Goal: Task Accomplishment & Management: Use online tool/utility

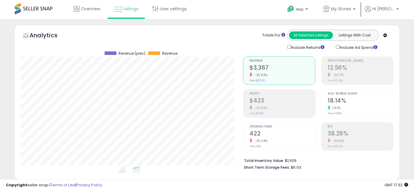
select select "**"
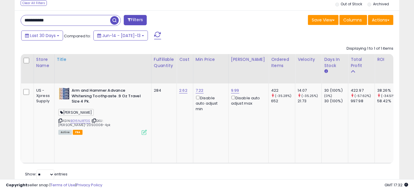
scroll to position [121, 222]
click at [75, 20] on input "**********" at bounding box center [65, 20] width 89 height 10
paste input "*"
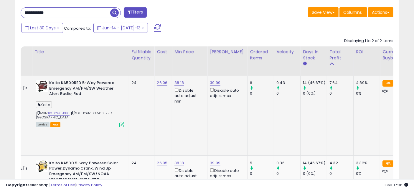
scroll to position [0, 77]
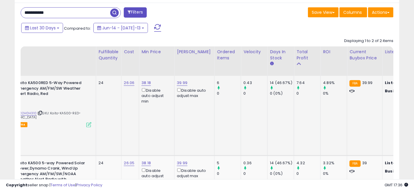
drag, startPoint x: 181, startPoint y: 105, endPoint x: 222, endPoint y: 112, distance: 41.7
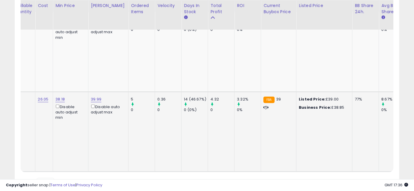
scroll to position [0, 182]
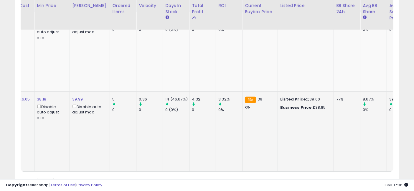
drag, startPoint x: 240, startPoint y: 122, endPoint x: 269, endPoint y: 119, distance: 29.3
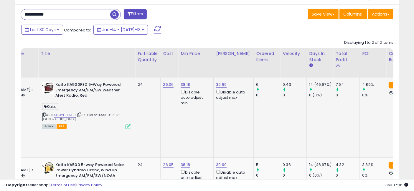
scroll to position [0, 0]
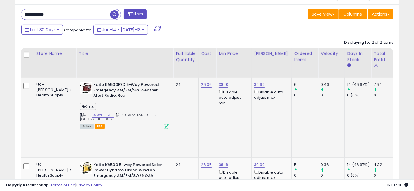
drag, startPoint x: 266, startPoint y: 117, endPoint x: 215, endPoint y: 113, distance: 50.5
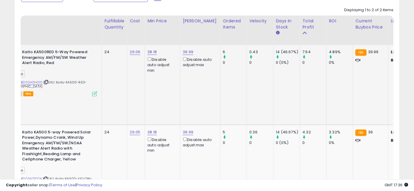
drag, startPoint x: 199, startPoint y: 85, endPoint x: 228, endPoint y: 88, distance: 28.7
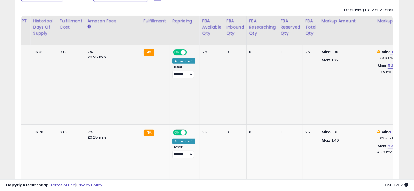
drag, startPoint x: 197, startPoint y: 82, endPoint x: 337, endPoint y: 83, distance: 140.5
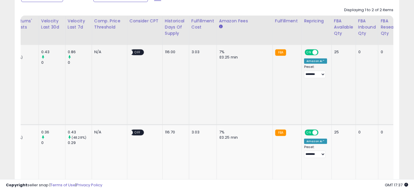
drag, startPoint x: 336, startPoint y: 86, endPoint x: 289, endPoint y: 85, distance: 47.1
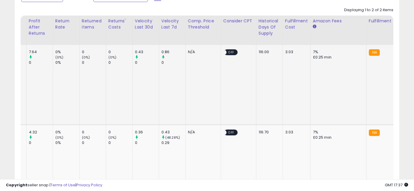
drag, startPoint x: 324, startPoint y: 82, endPoint x: 277, endPoint y: 78, distance: 47.8
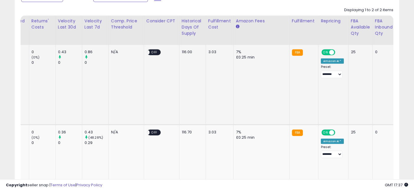
drag, startPoint x: 281, startPoint y: 80, endPoint x: 327, endPoint y: 82, distance: 46.0
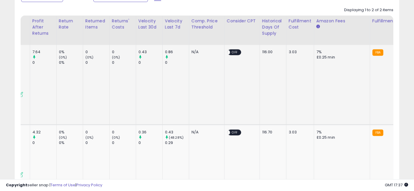
drag, startPoint x: 343, startPoint y: 83, endPoint x: 289, endPoint y: 84, distance: 54.5
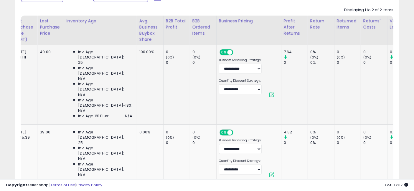
drag, startPoint x: 318, startPoint y: 88, endPoint x: 262, endPoint y: 85, distance: 56.0
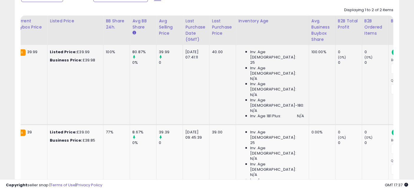
drag, startPoint x: 335, startPoint y: 83, endPoint x: 280, endPoint y: 85, distance: 54.8
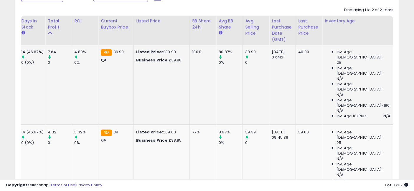
drag, startPoint x: 310, startPoint y: 85, endPoint x: 292, endPoint y: 85, distance: 18.0
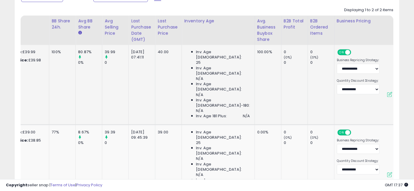
drag, startPoint x: 260, startPoint y: 83, endPoint x: 297, endPoint y: 85, distance: 37.4
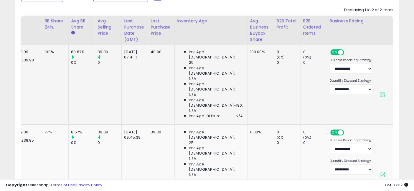
drag, startPoint x: 377, startPoint y: 83, endPoint x: 256, endPoint y: 83, distance: 121.0
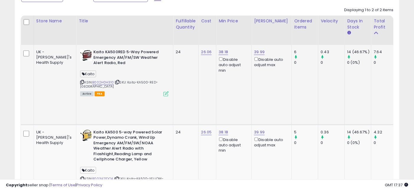
drag, startPoint x: 267, startPoint y: 82, endPoint x: 137, endPoint y: 79, distance: 130.2
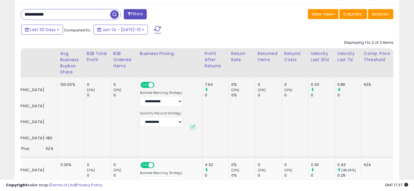
drag, startPoint x: 161, startPoint y: 110, endPoint x: 203, endPoint y: 112, distance: 41.2
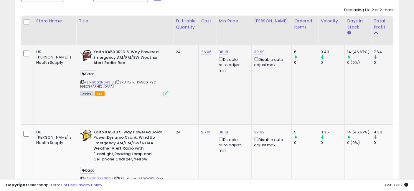
drag, startPoint x: 326, startPoint y: 78, endPoint x: 151, endPoint y: 71, distance: 175.0
click at [92, 82] on link "B002H0H310" at bounding box center [102, 82] width 21 height 5
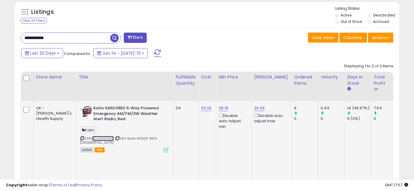
scroll to position [220, 0]
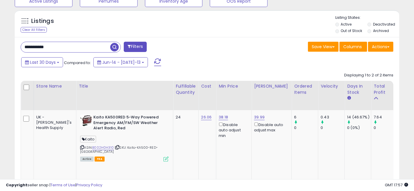
click at [72, 43] on input "**********" at bounding box center [65, 47] width 89 height 10
paste input "*******"
type input "**********"
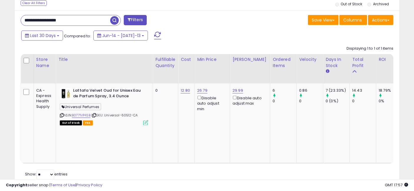
scroll to position [0, 0]
click at [236, 89] on link "29.99" at bounding box center [237, 91] width 11 height 6
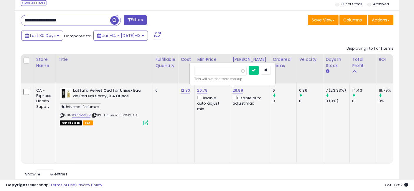
click at [209, 69] on input "*****" at bounding box center [220, 71] width 52 height 10
type input "*****"
click button "submit" at bounding box center [254, 70] width 10 height 9
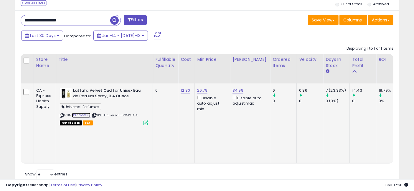
click at [82, 115] on link "B0771VP4SB" at bounding box center [81, 115] width 19 height 5
click at [84, 115] on link "B0771VP4SB" at bounding box center [81, 115] width 19 height 5
